Goal: Register for event/course

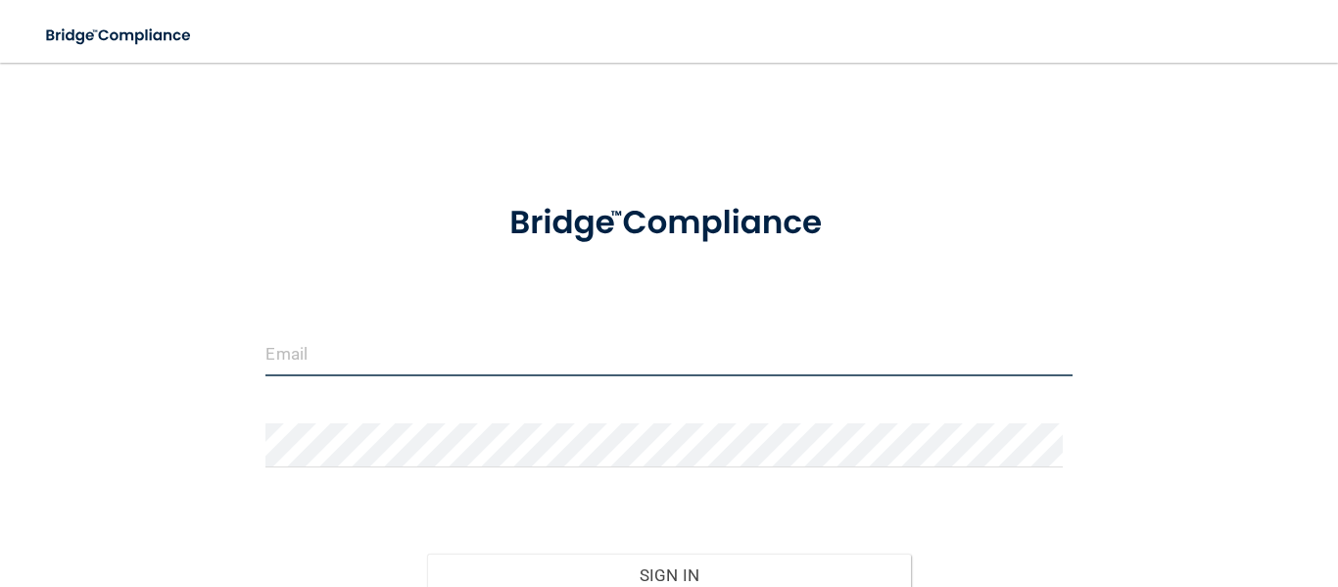
click at [365, 363] on input "email" at bounding box center [669, 354] width 806 height 44
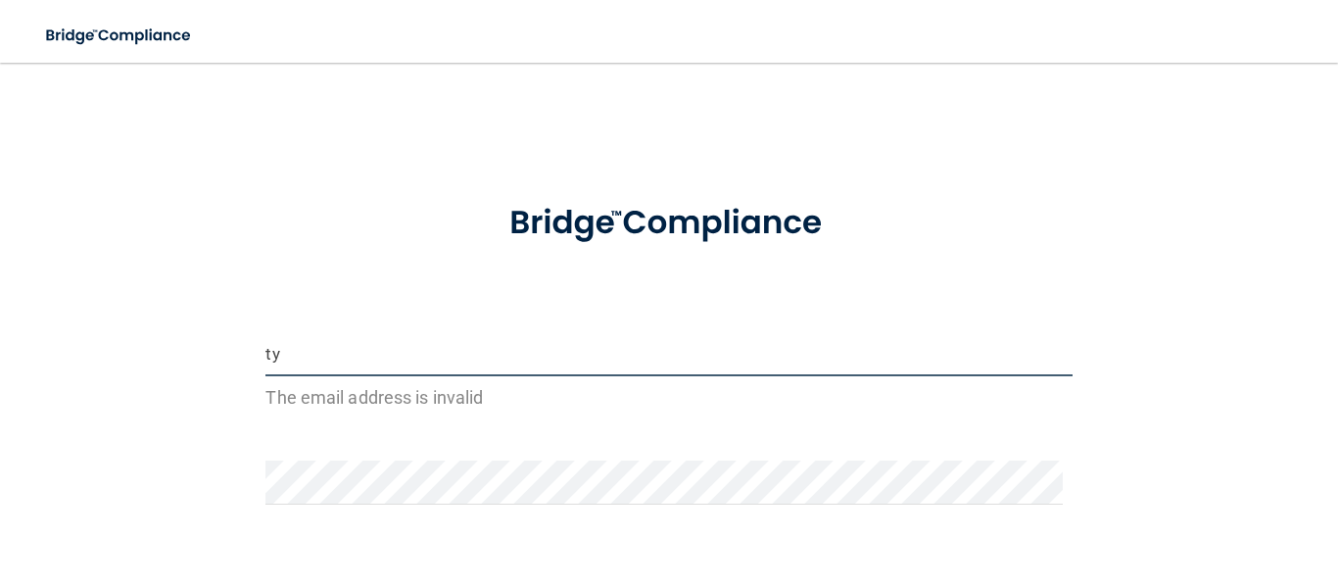
type input "[EMAIL_ADDRESS][DOMAIN_NAME]"
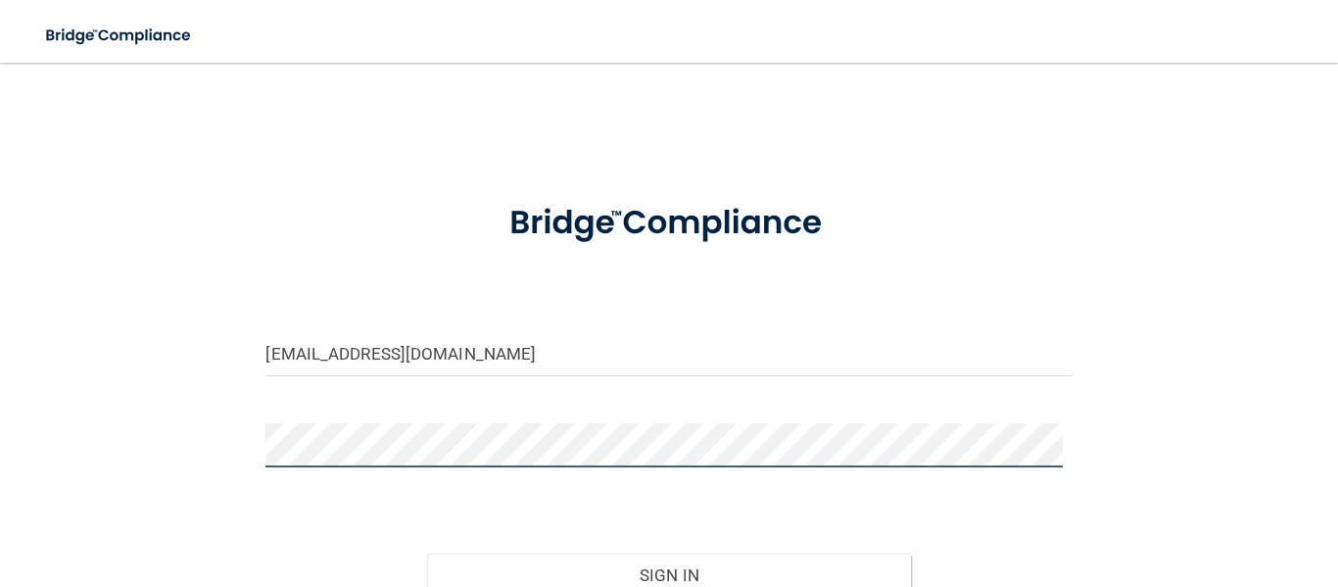
click at [427, 554] on button "Sign In" at bounding box center [669, 575] width 484 height 43
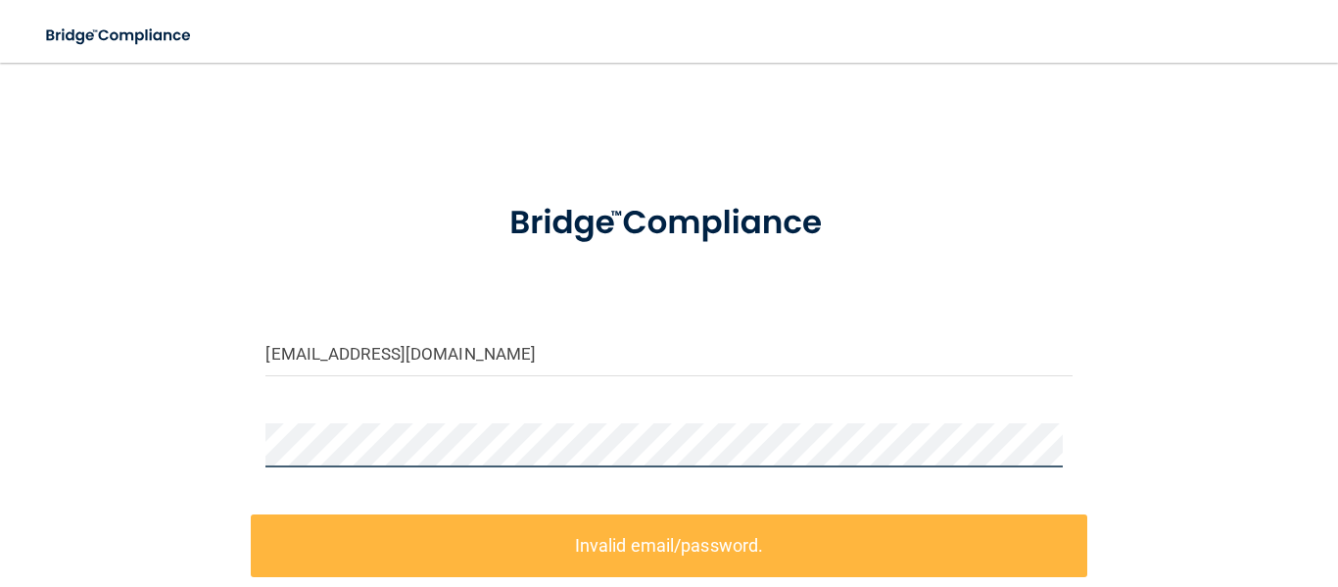
click at [0, 473] on main "[EMAIL_ADDRESS][DOMAIN_NAME] Invalid email/password. You don't have permission …" at bounding box center [669, 325] width 1338 height 524
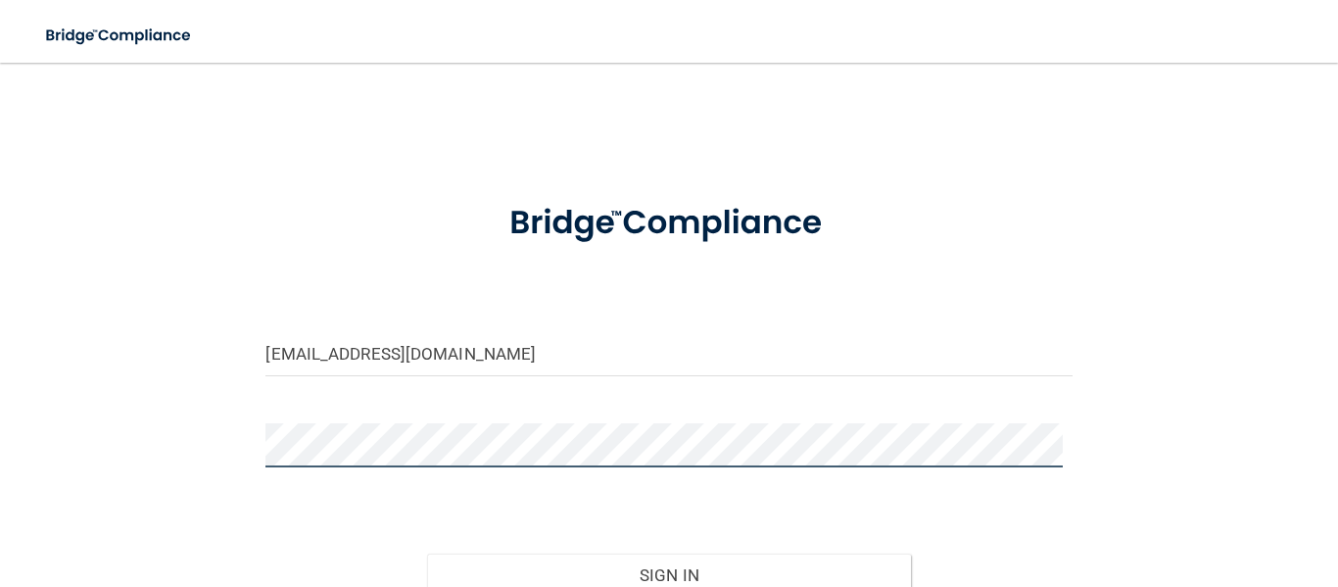
click at [427, 554] on button "Sign In" at bounding box center [669, 575] width 484 height 43
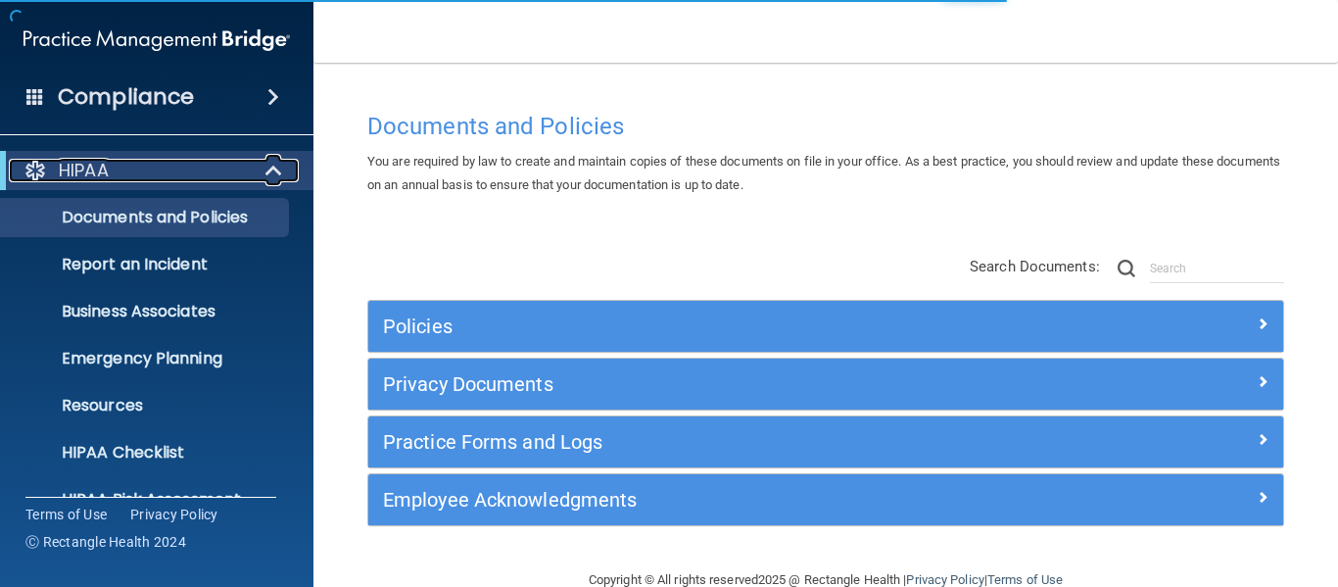
click at [279, 168] on span at bounding box center [276, 171] width 17 height 24
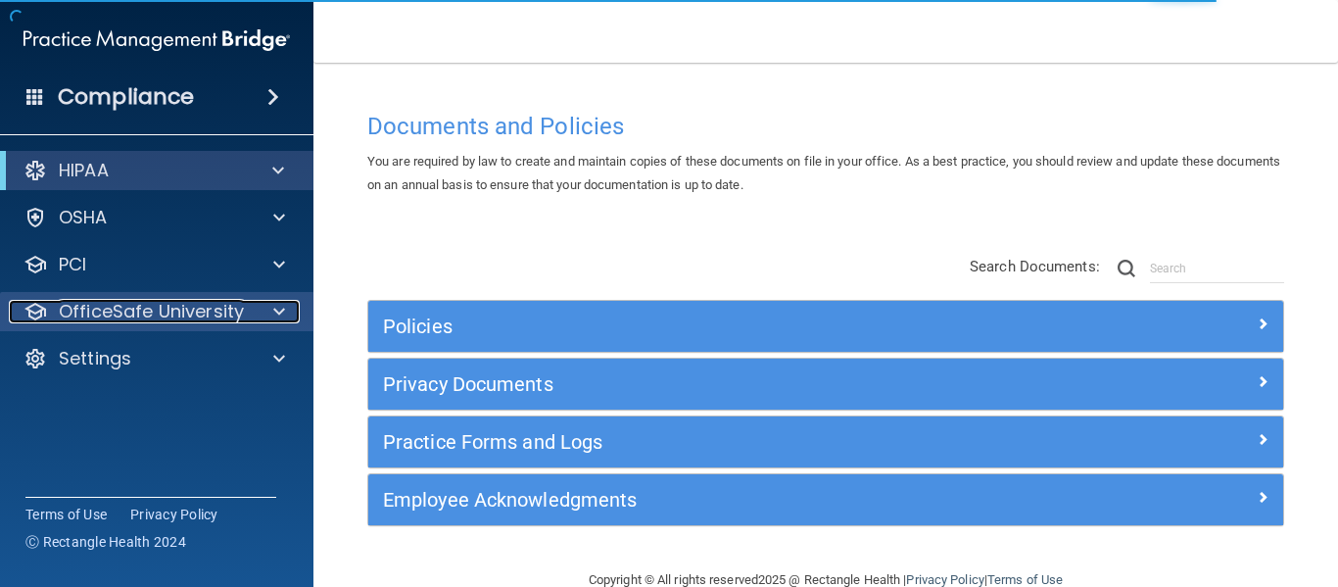
click at [224, 318] on p "OfficeSafe University" at bounding box center [151, 312] width 185 height 24
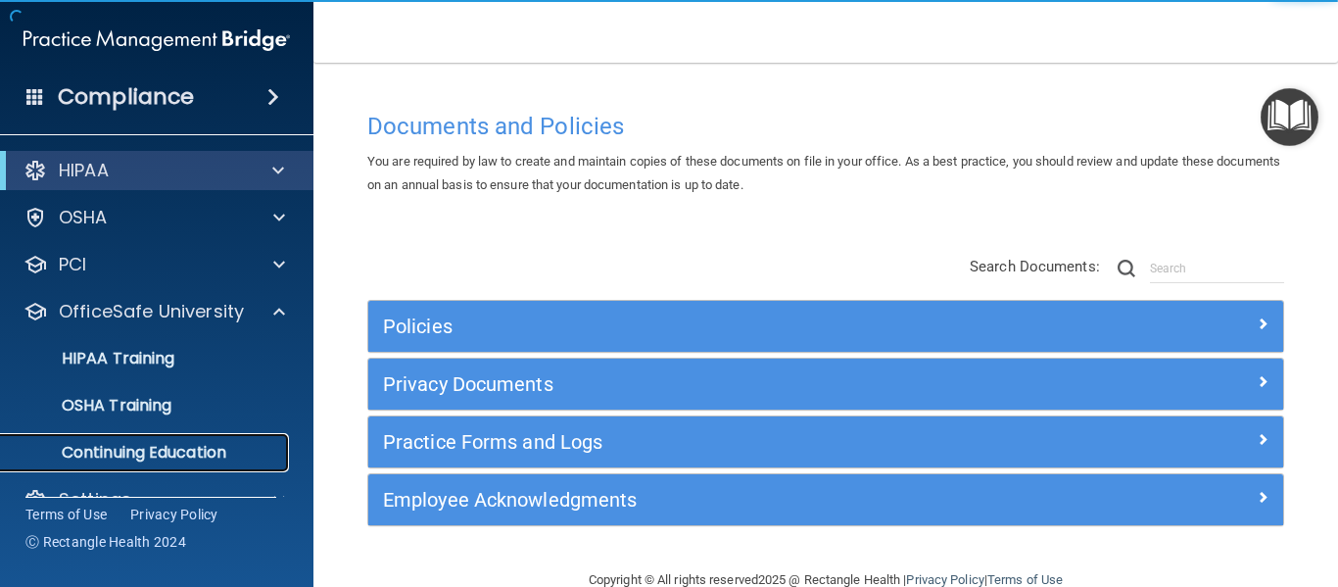
click at [160, 447] on p "Continuing Education" at bounding box center [147, 453] width 268 height 20
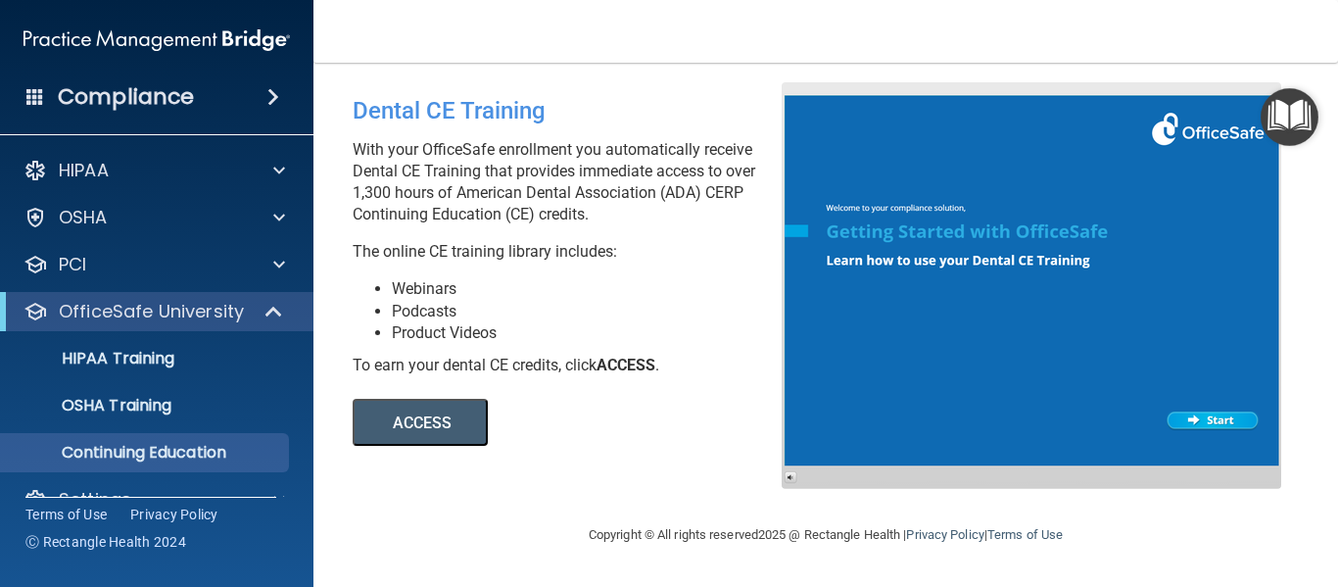
click at [393, 426] on button "ACCESS" at bounding box center [420, 422] width 135 height 47
